Goal: Information Seeking & Learning: Learn about a topic

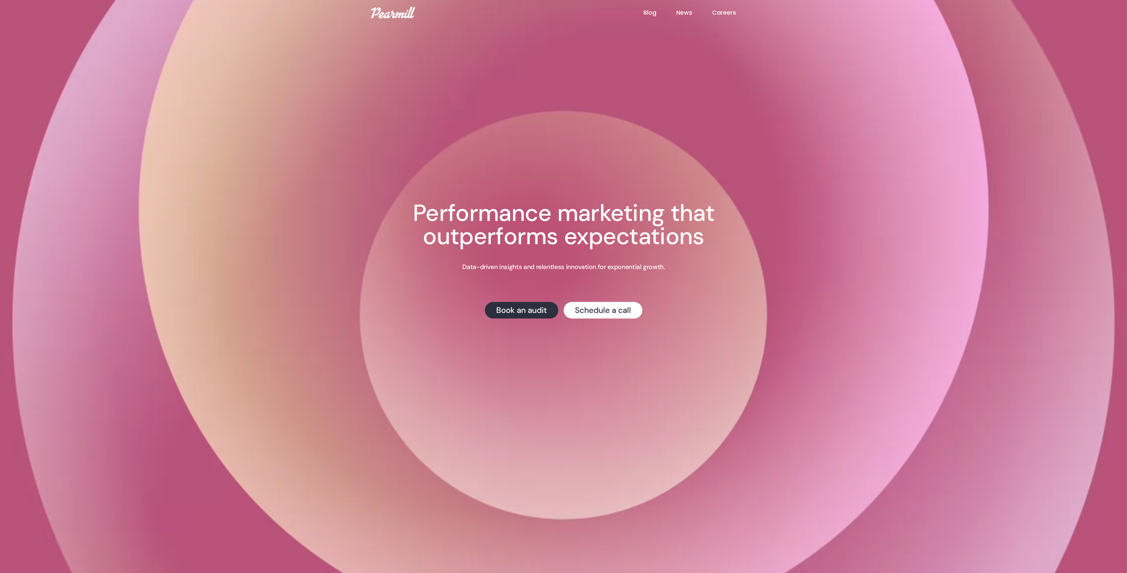
click at [646, 9] on link "Blog" at bounding box center [659, 12] width 33 height 9
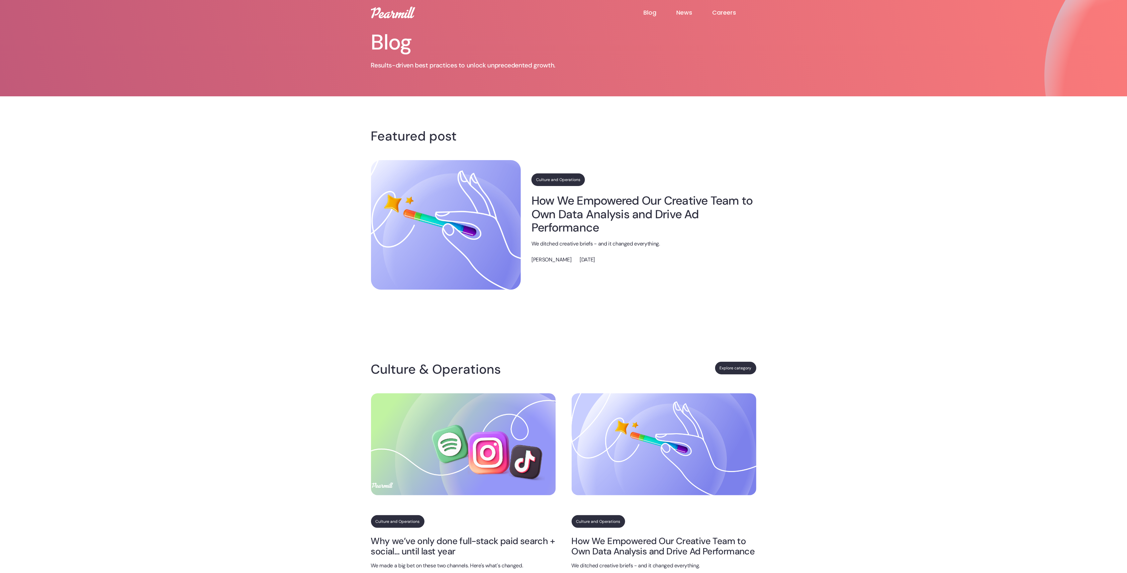
click at [602, 199] on link "How We Empowered Our Creative Team to Own Data Analysis and Drive Ad Performance" at bounding box center [644, 214] width 225 height 40
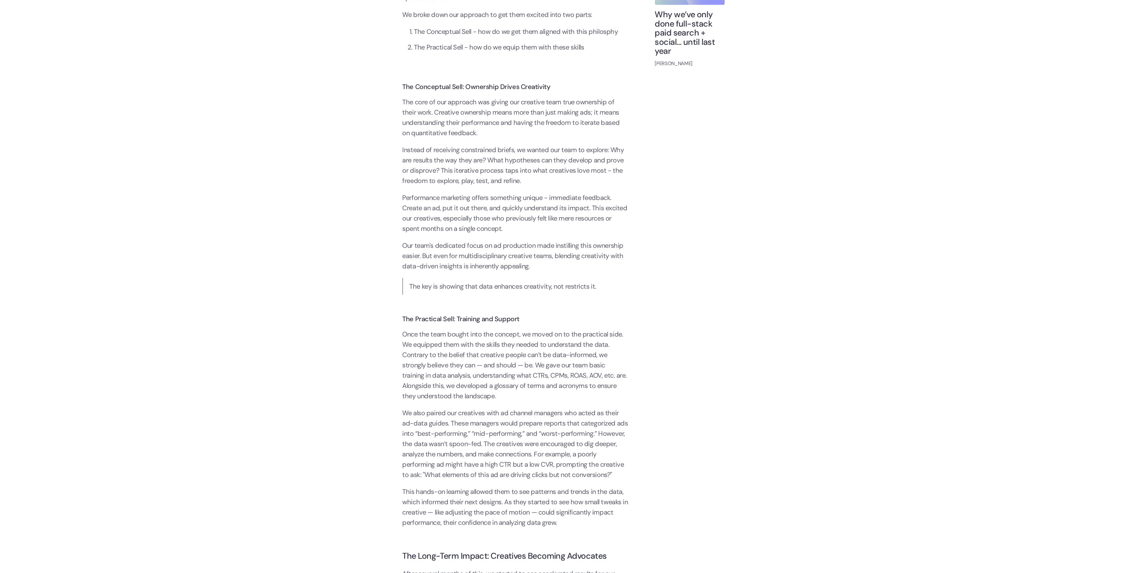
scroll to position [765, 0]
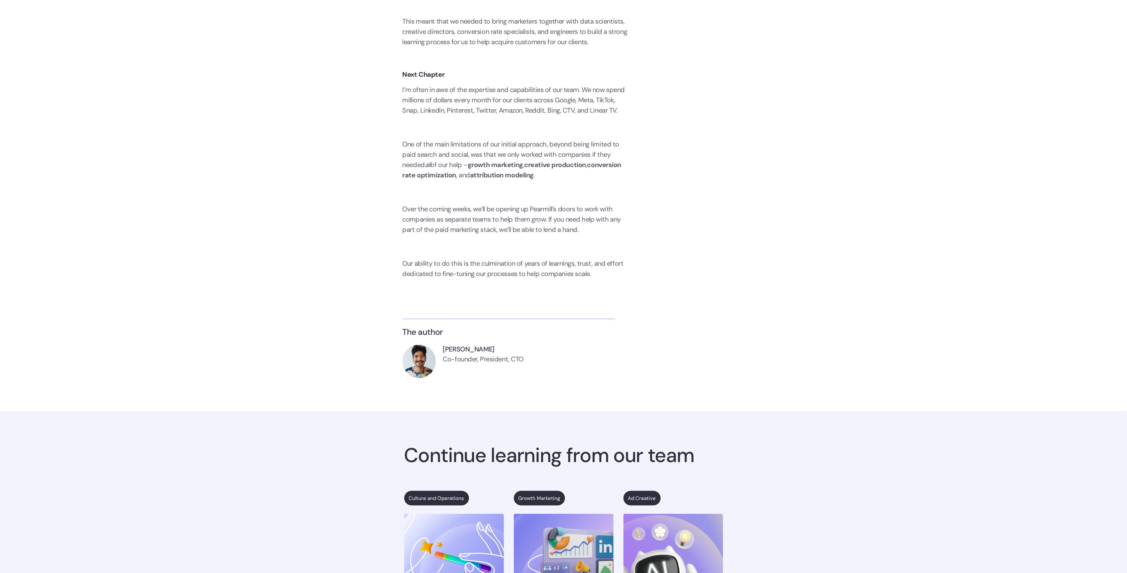
scroll to position [1156, 0]
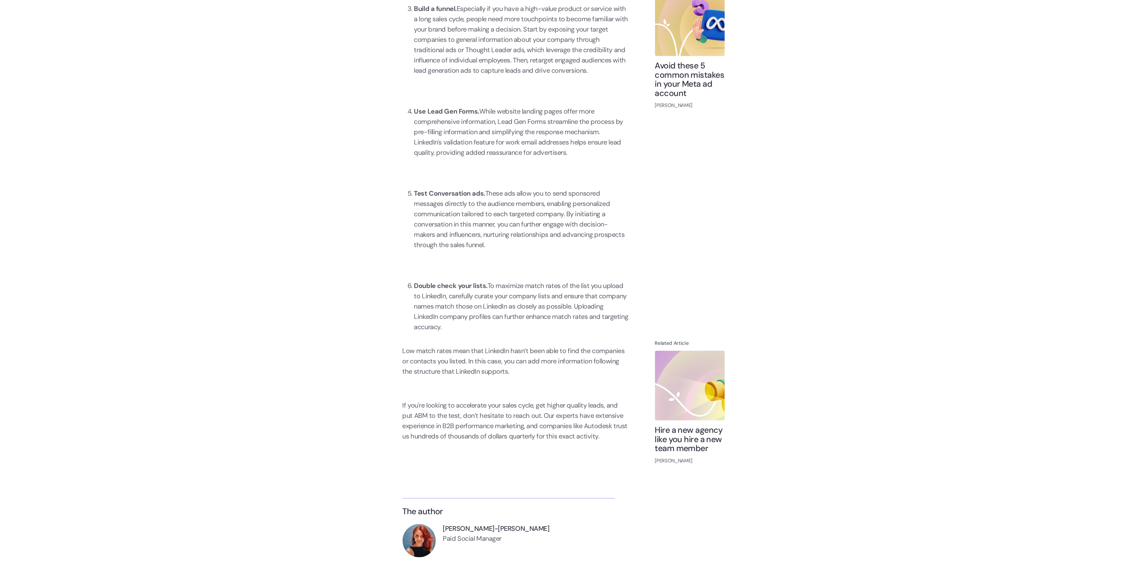
scroll to position [1059, 0]
